Goal: Task Accomplishment & Management: Manage account settings

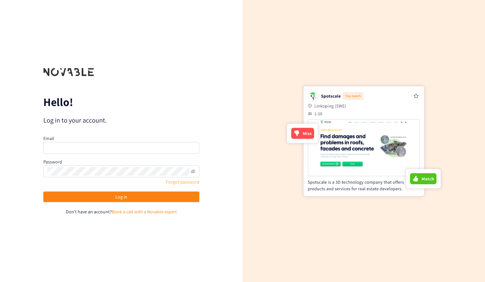
click at [175, 183] on link "Forgot password" at bounding box center [182, 182] width 33 height 6
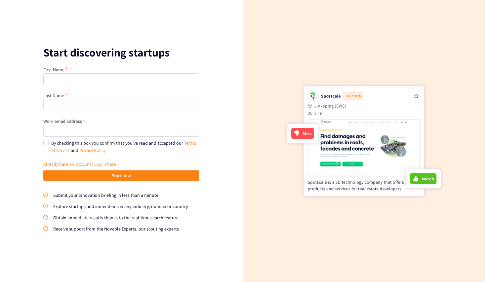
drag, startPoint x: 410, startPoint y: 25, endPoint x: 399, endPoint y: 30, distance: 12.0
click at [399, 30] on div at bounding box center [364, 141] width 243 height 282
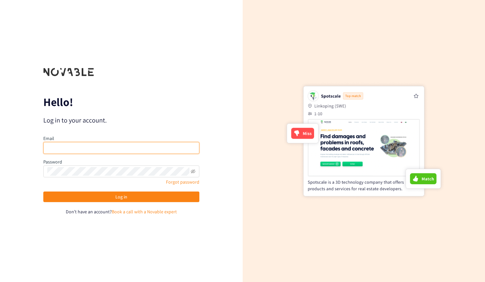
click at [75, 146] on input "email" at bounding box center [121, 148] width 156 height 12
click at [177, 128] on form "Hello! Log in to your account. Email Password Forgot password Log in Don't have…" at bounding box center [121, 141] width 156 height 149
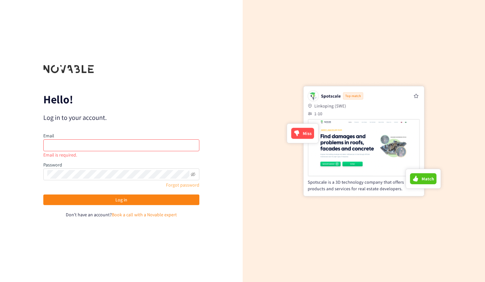
click at [188, 186] on link "Forgot password" at bounding box center [182, 185] width 33 height 6
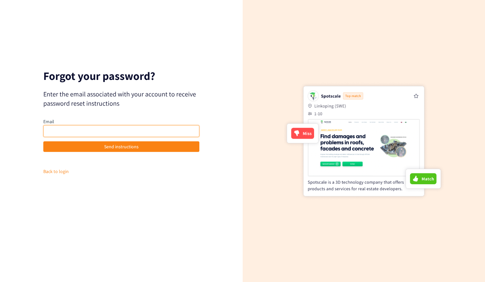
click at [130, 134] on input "email" at bounding box center [121, 131] width 156 height 12
type input "ben+dev@novable.com"
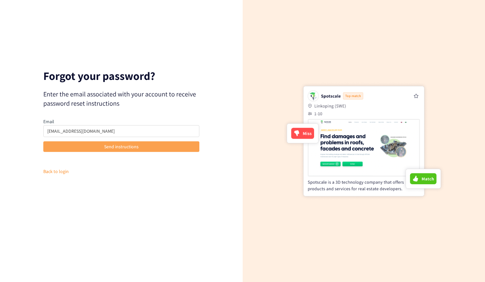
click at [137, 147] on span "Send instructions" at bounding box center [121, 146] width 34 height 7
